Goal: Transaction & Acquisition: Download file/media

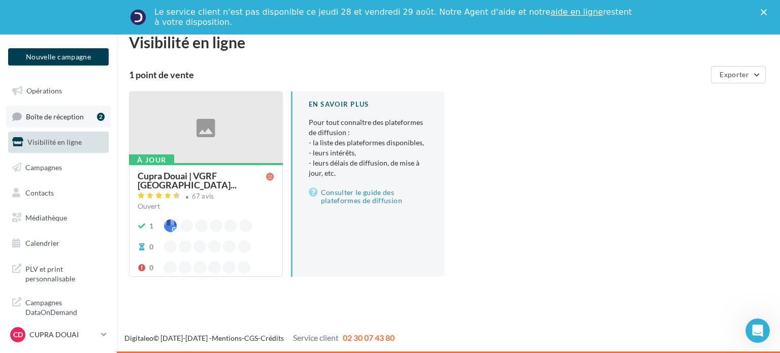
click at [69, 119] on span "Boîte de réception" at bounding box center [55, 116] width 58 height 9
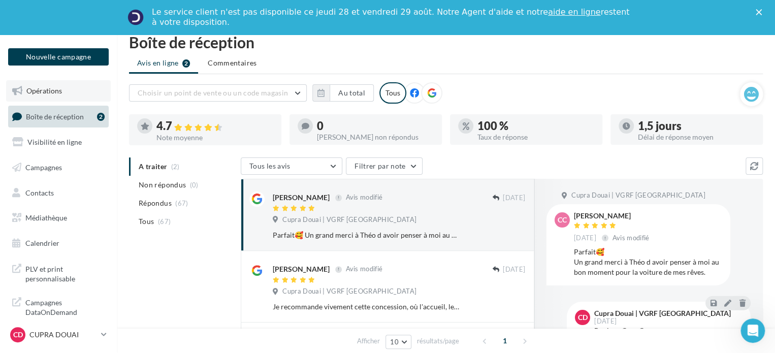
click at [60, 93] on span "Opérations" at bounding box center [44, 90] width 36 height 9
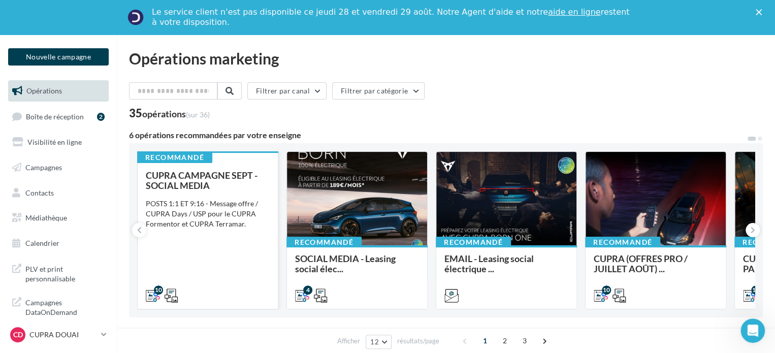
click at [235, 227] on div "CUPRA CAMPAGNE SEPT - SOCIAL MEDIA POSTS 1:1 ET 9:16 - Message offre / CUPRA Da…" at bounding box center [208, 234] width 124 height 129
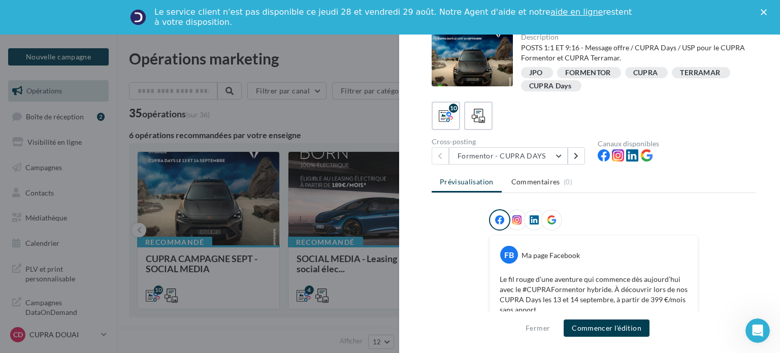
click at [492, 109] on div "10" at bounding box center [593, 116] width 324 height 28
click at [480, 113] on icon at bounding box center [478, 116] width 15 height 15
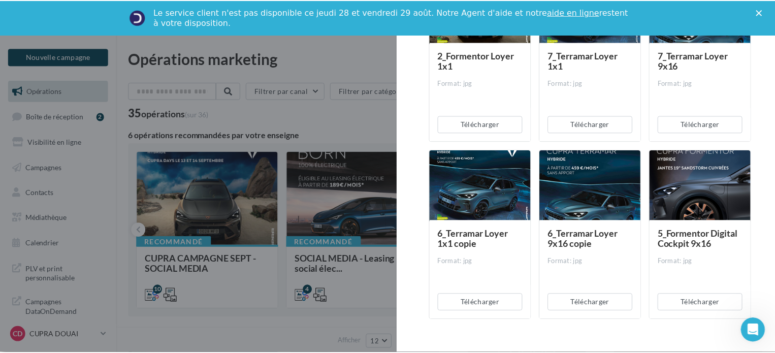
scroll to position [457, 0]
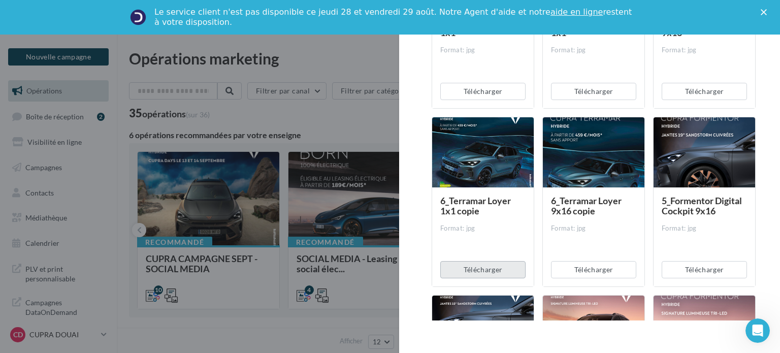
click at [495, 273] on button "Télécharger" at bounding box center [482, 269] width 85 height 17
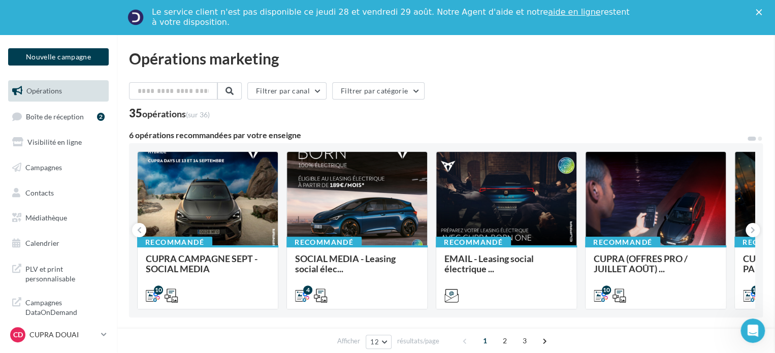
click at [71, 331] on p "CUPRA DOUAI" at bounding box center [63, 334] width 68 height 10
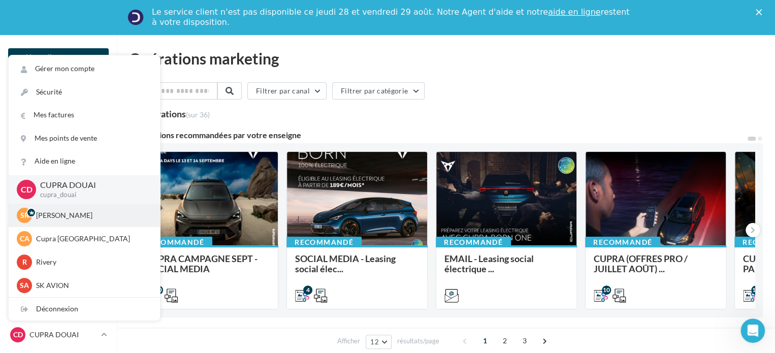
click at [62, 219] on p "SK RIVERY" at bounding box center [92, 215] width 112 height 10
